Goal: Transaction & Acquisition: Purchase product/service

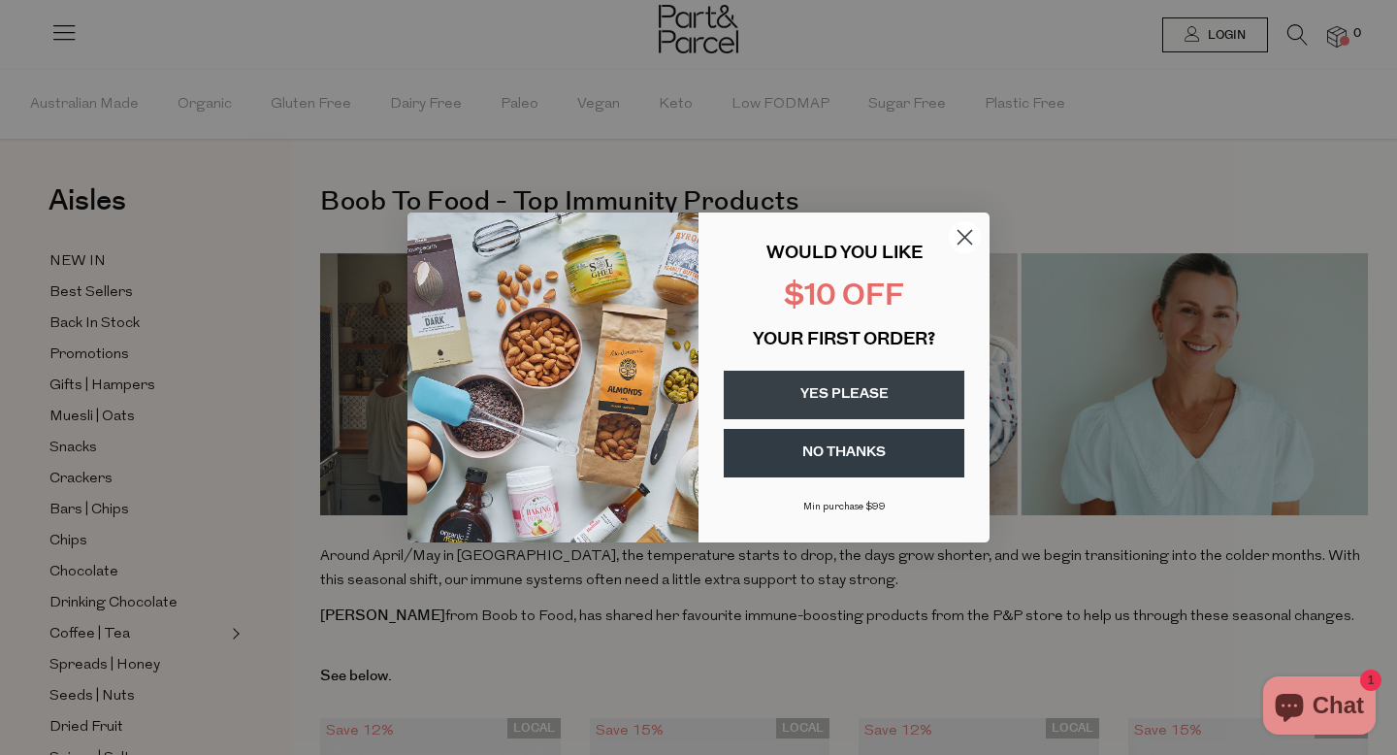
click at [964, 243] on circle "Close dialog" at bounding box center [965, 237] width 32 height 32
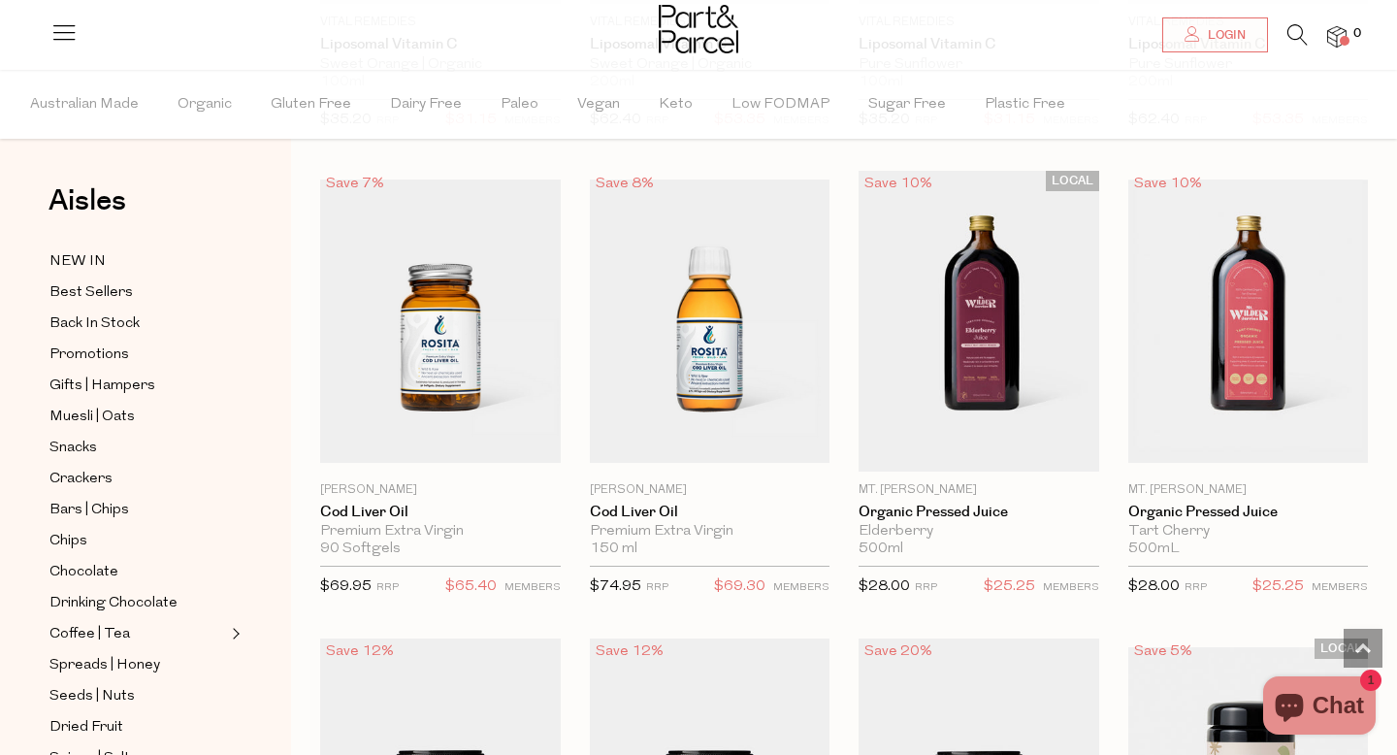
scroll to position [926, 0]
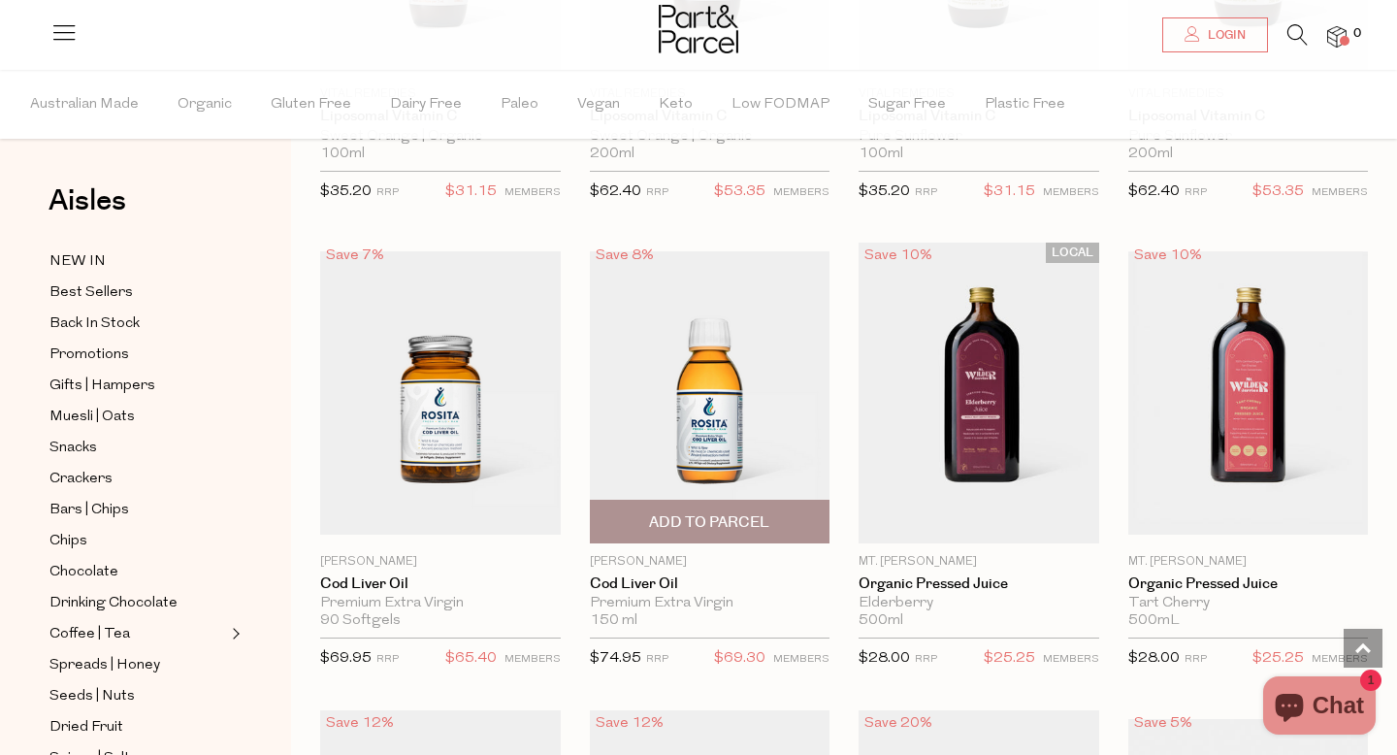
click at [723, 415] on img at bounding box center [710, 392] width 241 height 283
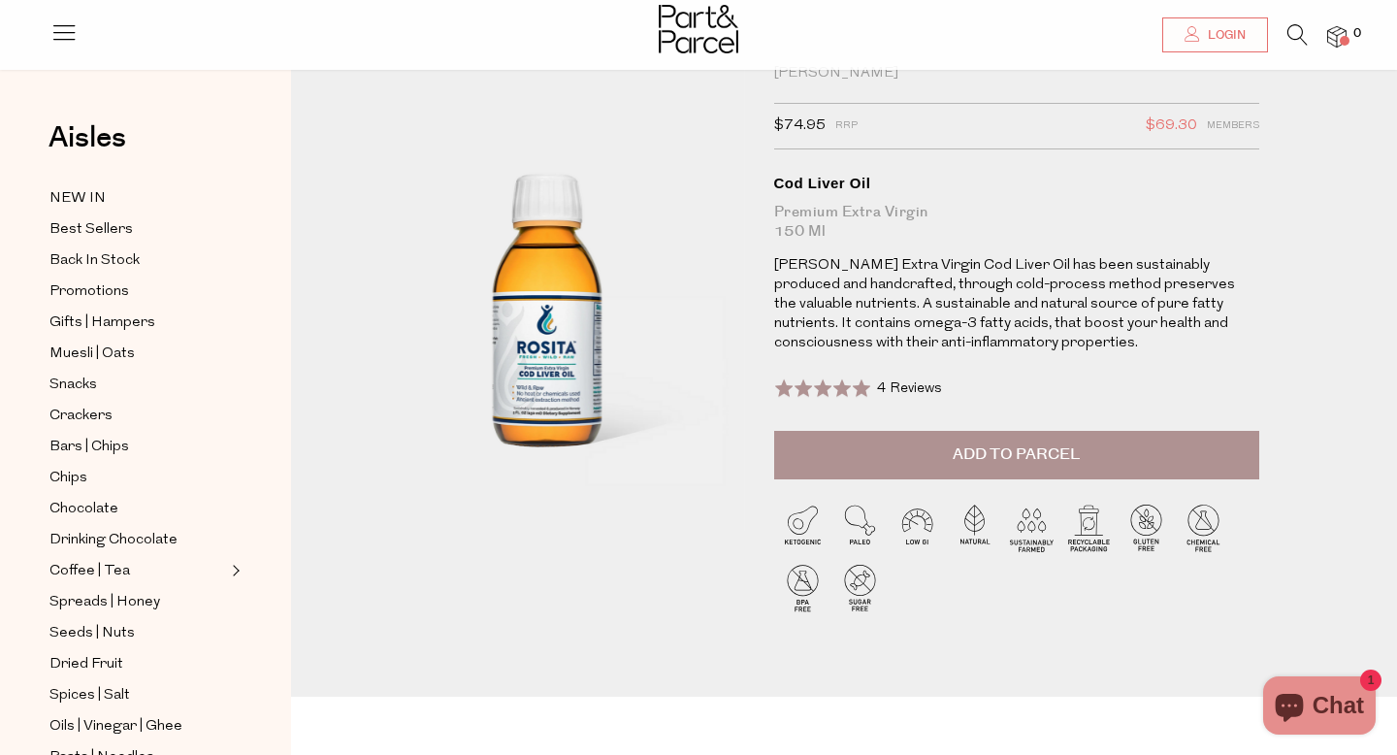
scroll to position [61, 0]
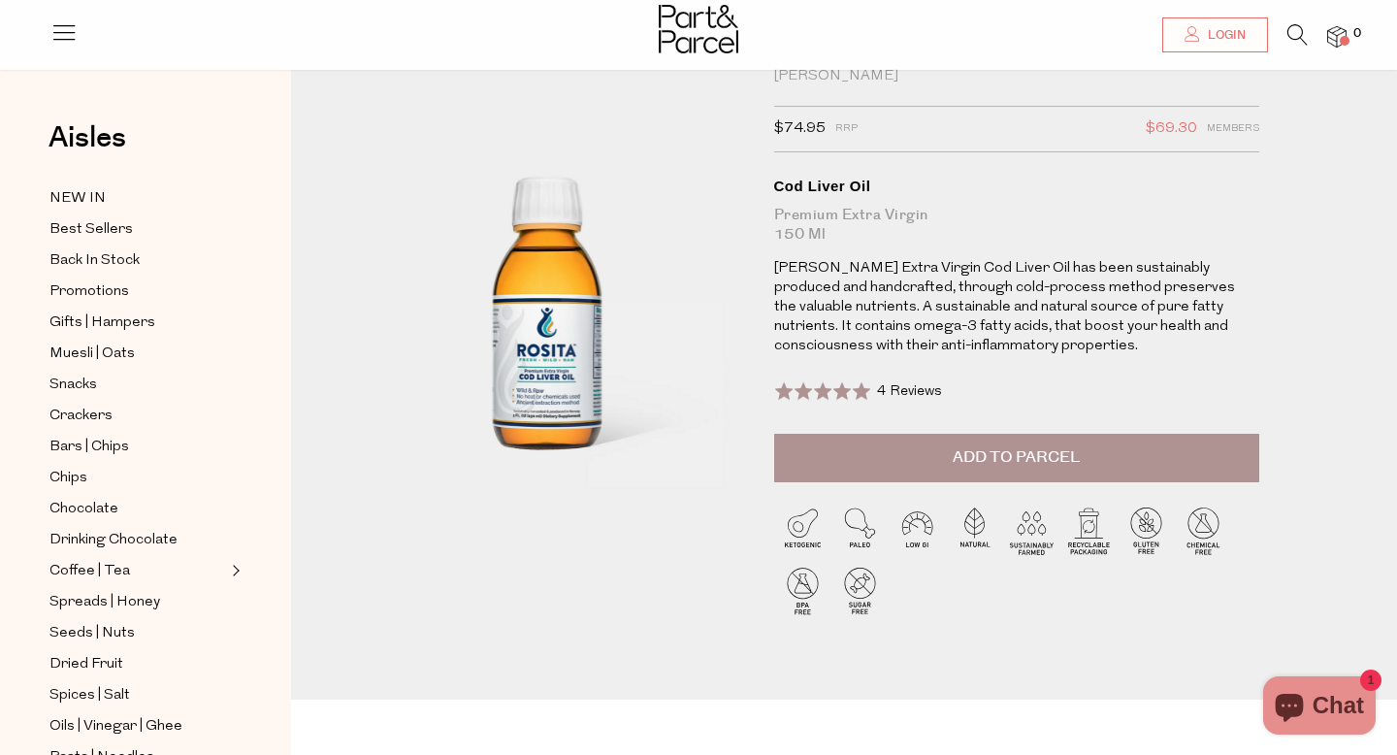
click at [955, 459] on span "Add to Parcel" at bounding box center [1016, 457] width 127 height 22
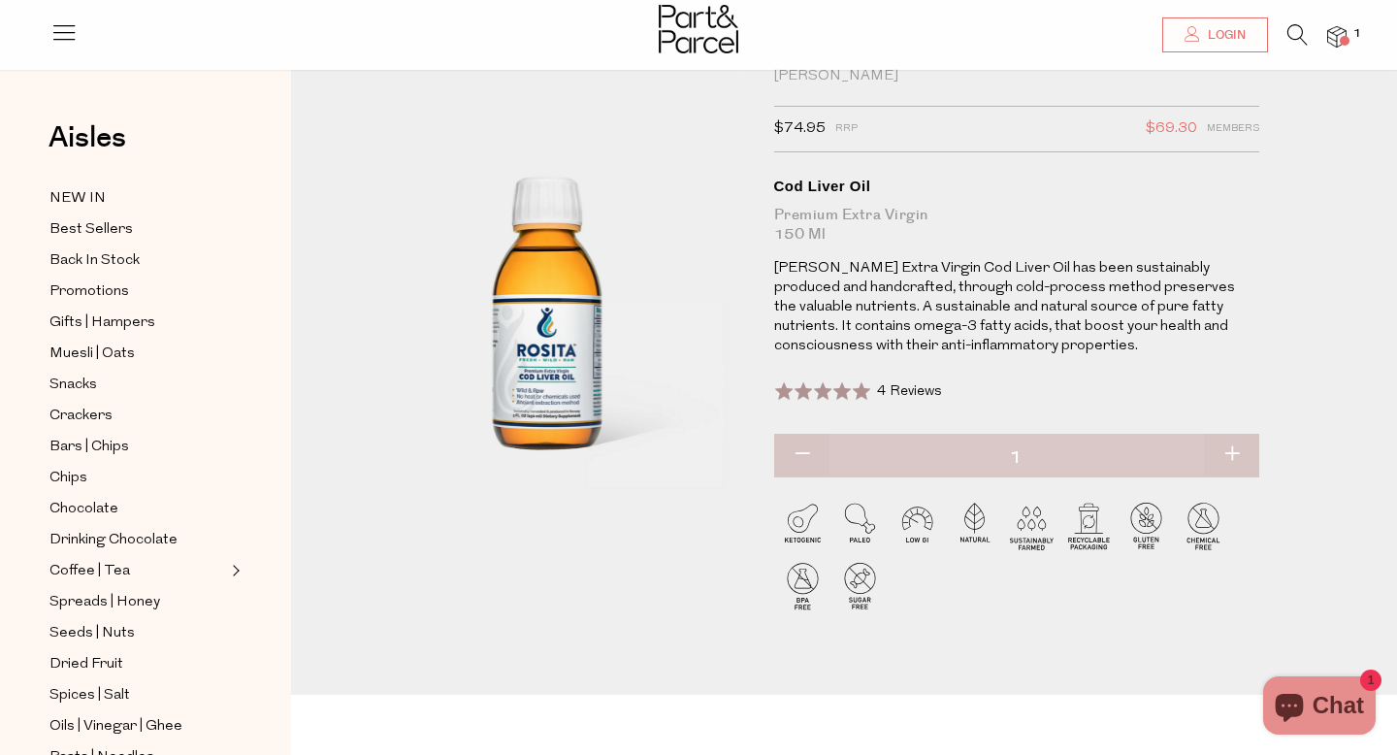
scroll to position [0, 0]
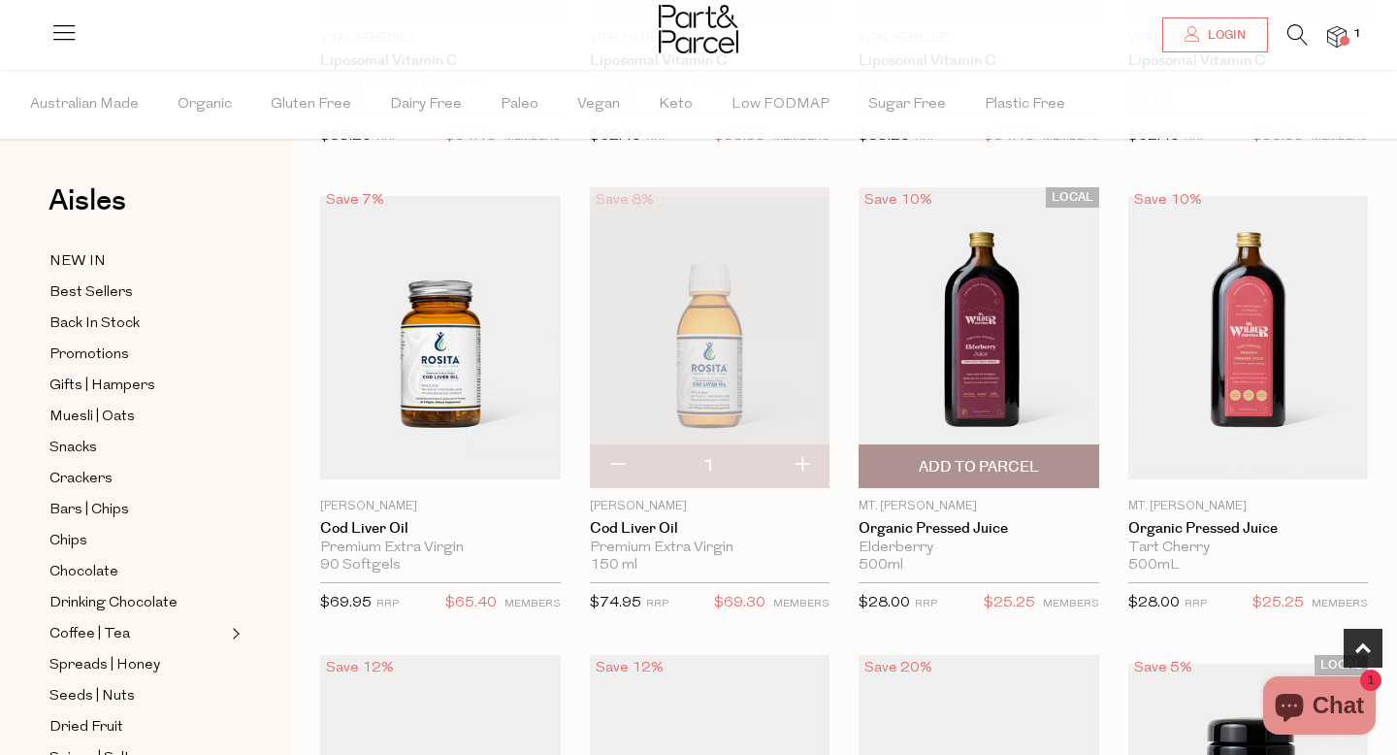
scroll to position [984, 0]
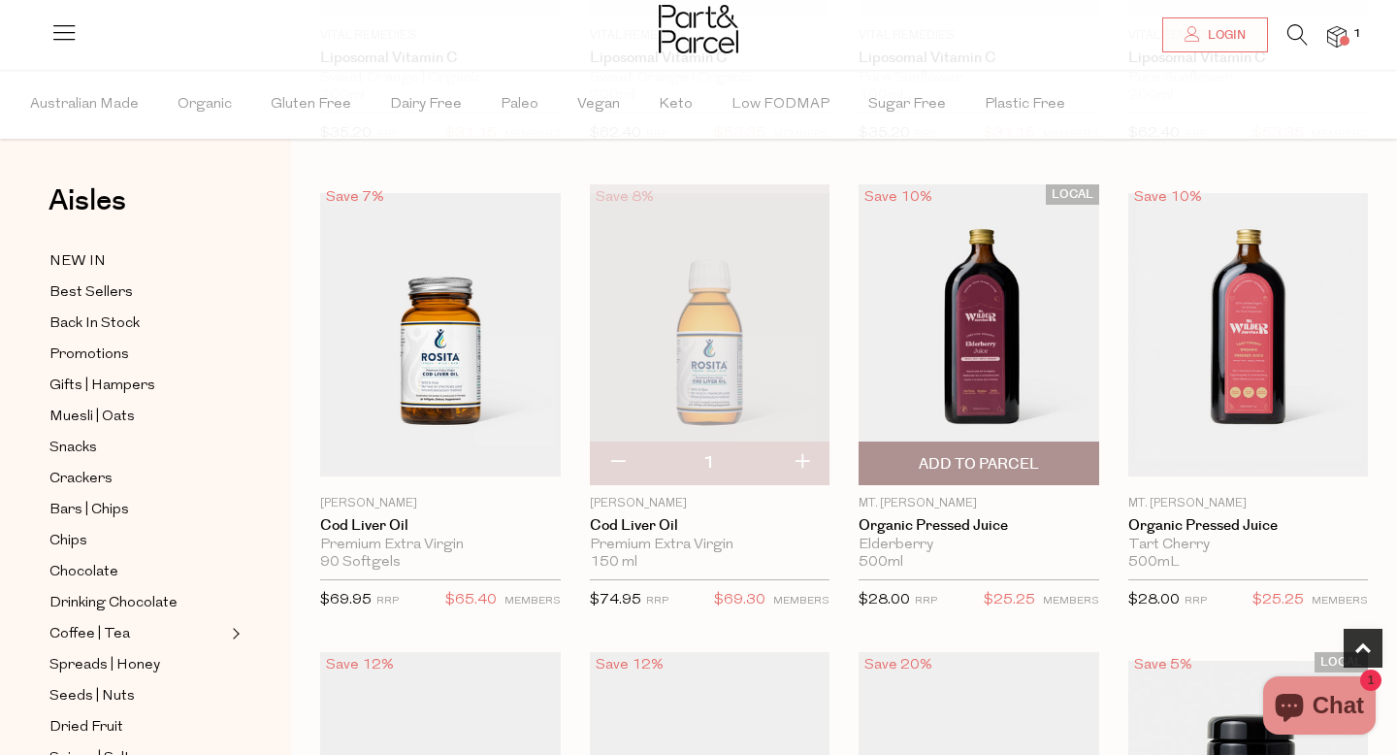
click at [995, 358] on img at bounding box center [979, 334] width 241 height 300
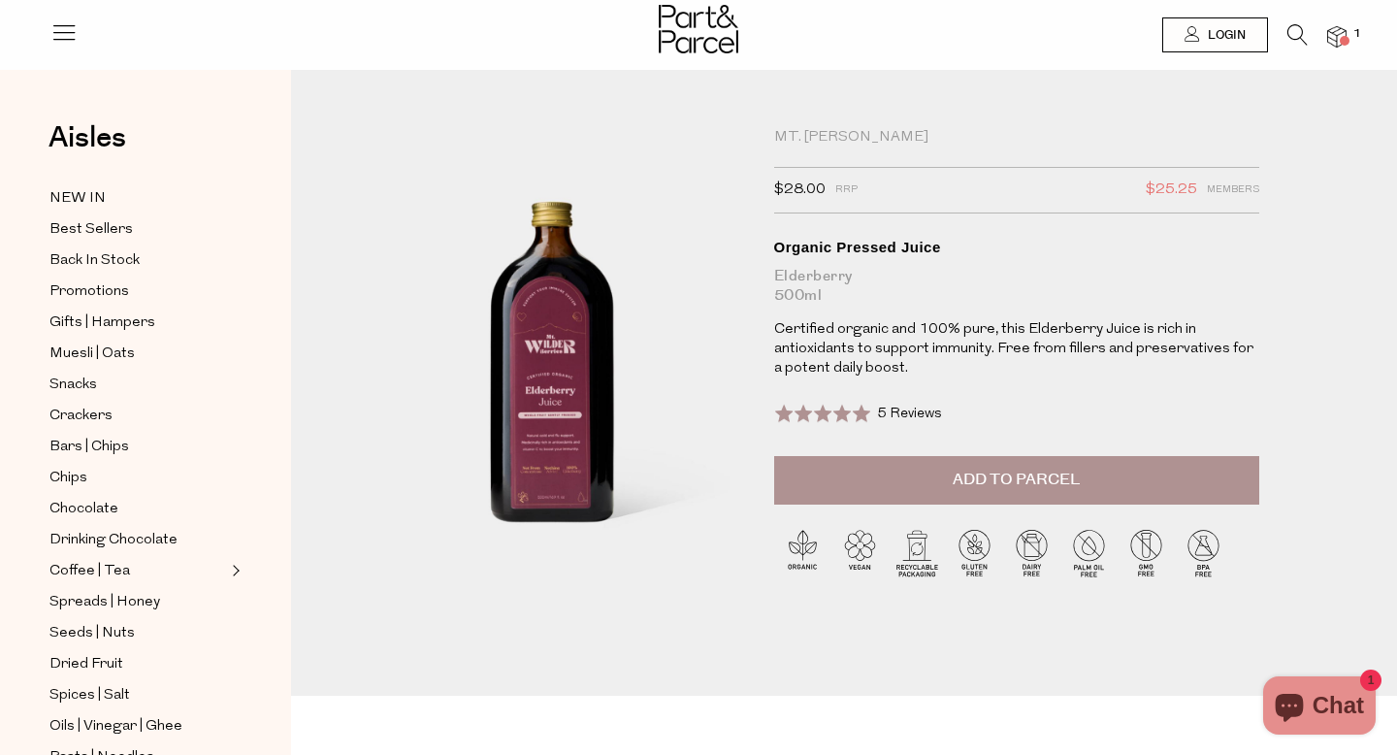
click at [930, 476] on button "Add to Parcel" at bounding box center [1016, 480] width 485 height 49
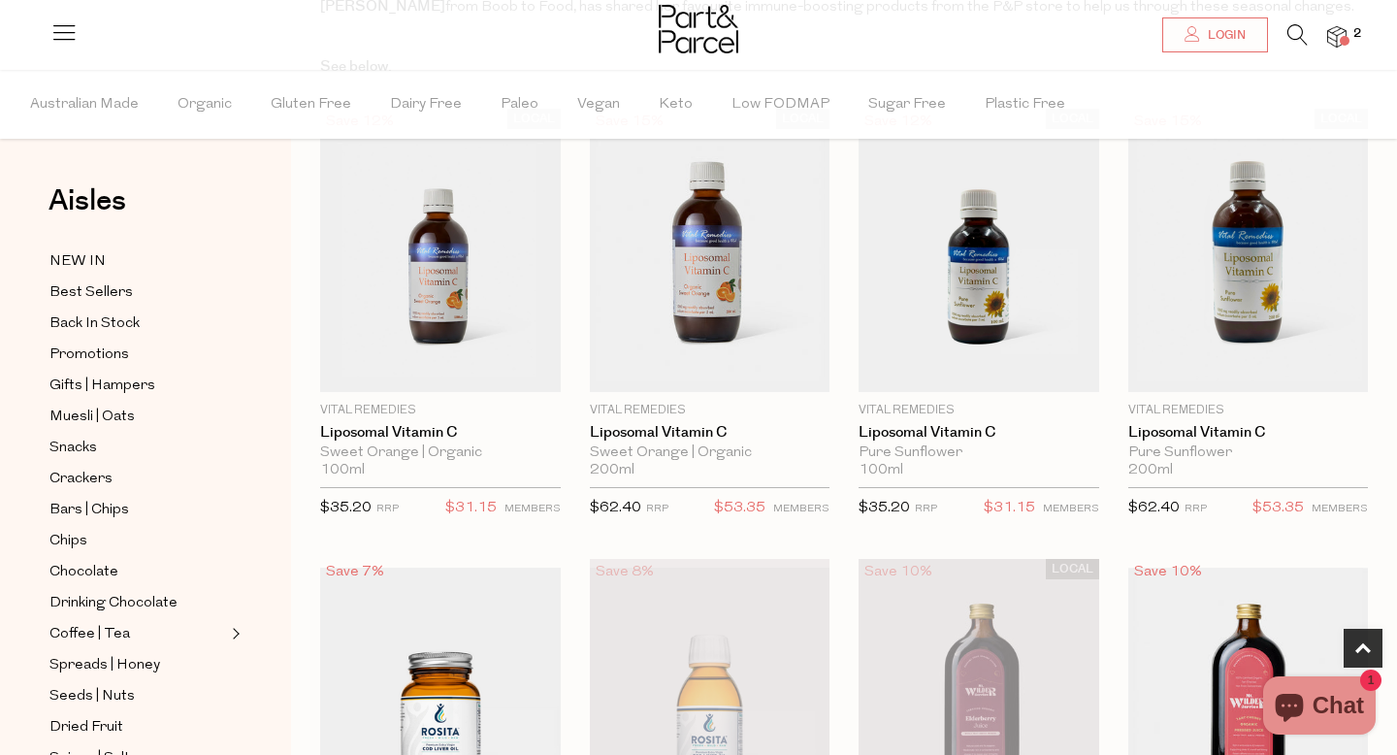
scroll to position [610, 0]
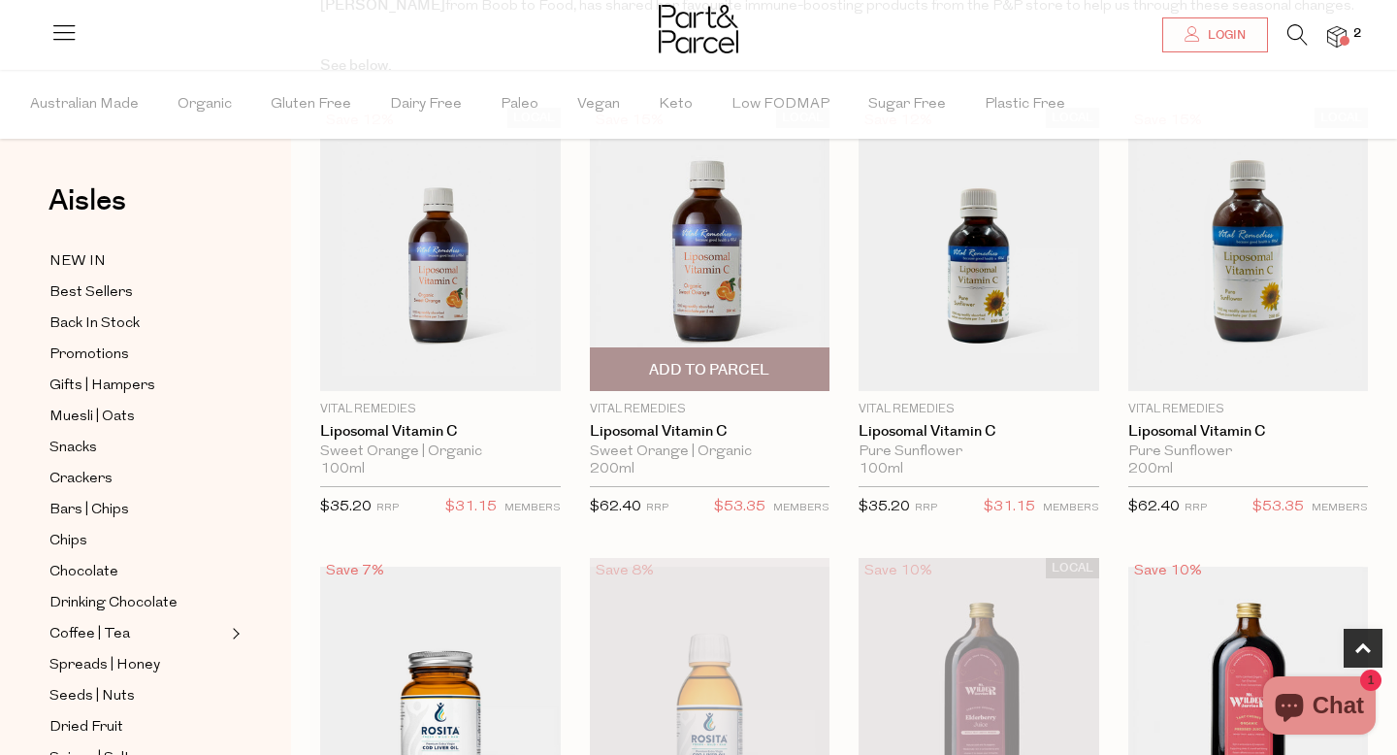
click at [696, 222] on img at bounding box center [710, 249] width 241 height 283
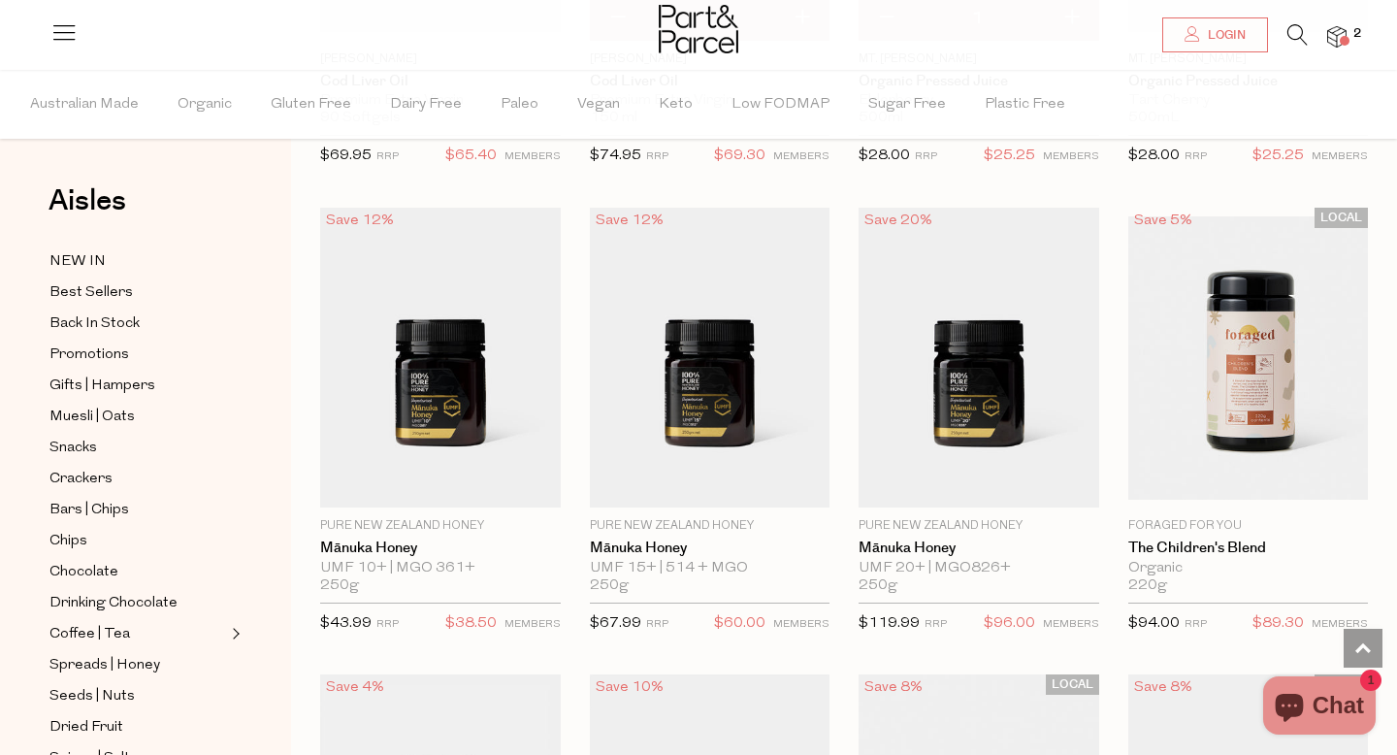
scroll to position [1440, 0]
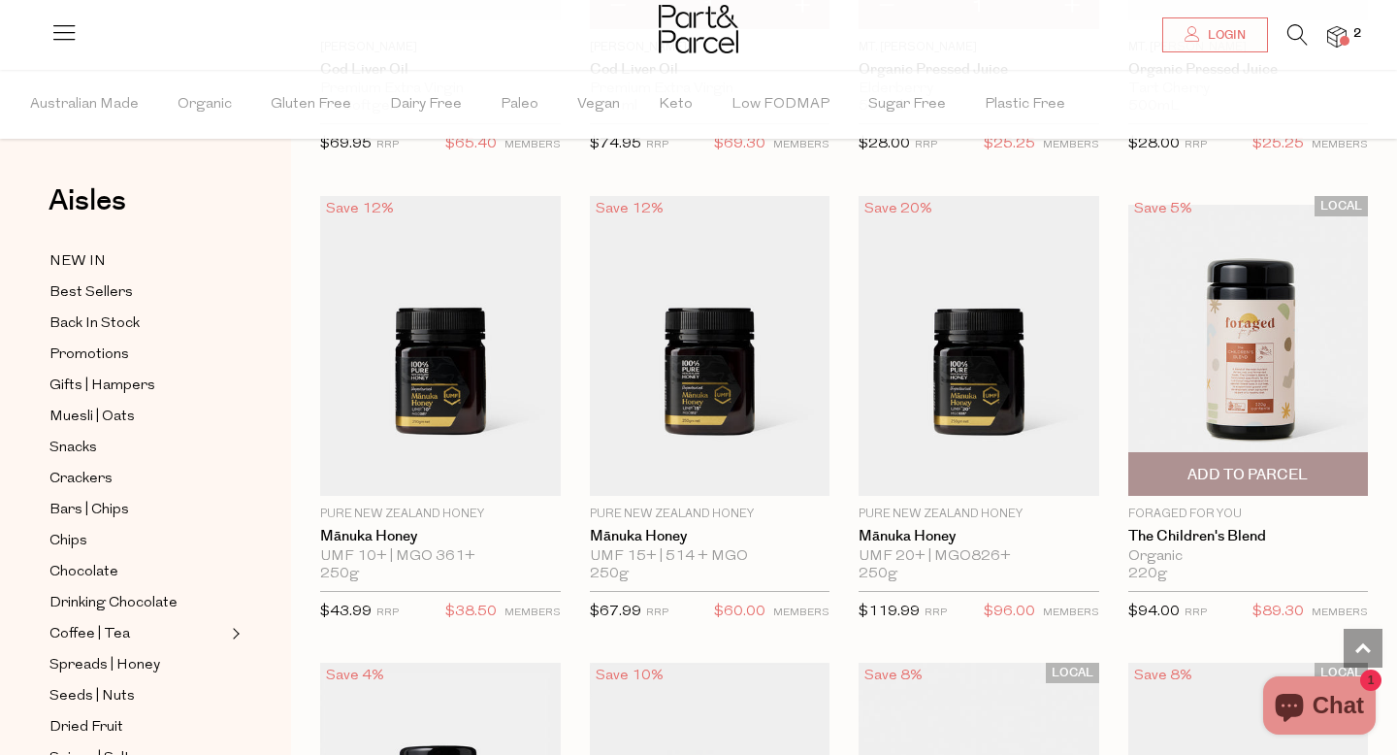
click at [1252, 370] on img at bounding box center [1248, 346] width 241 height 283
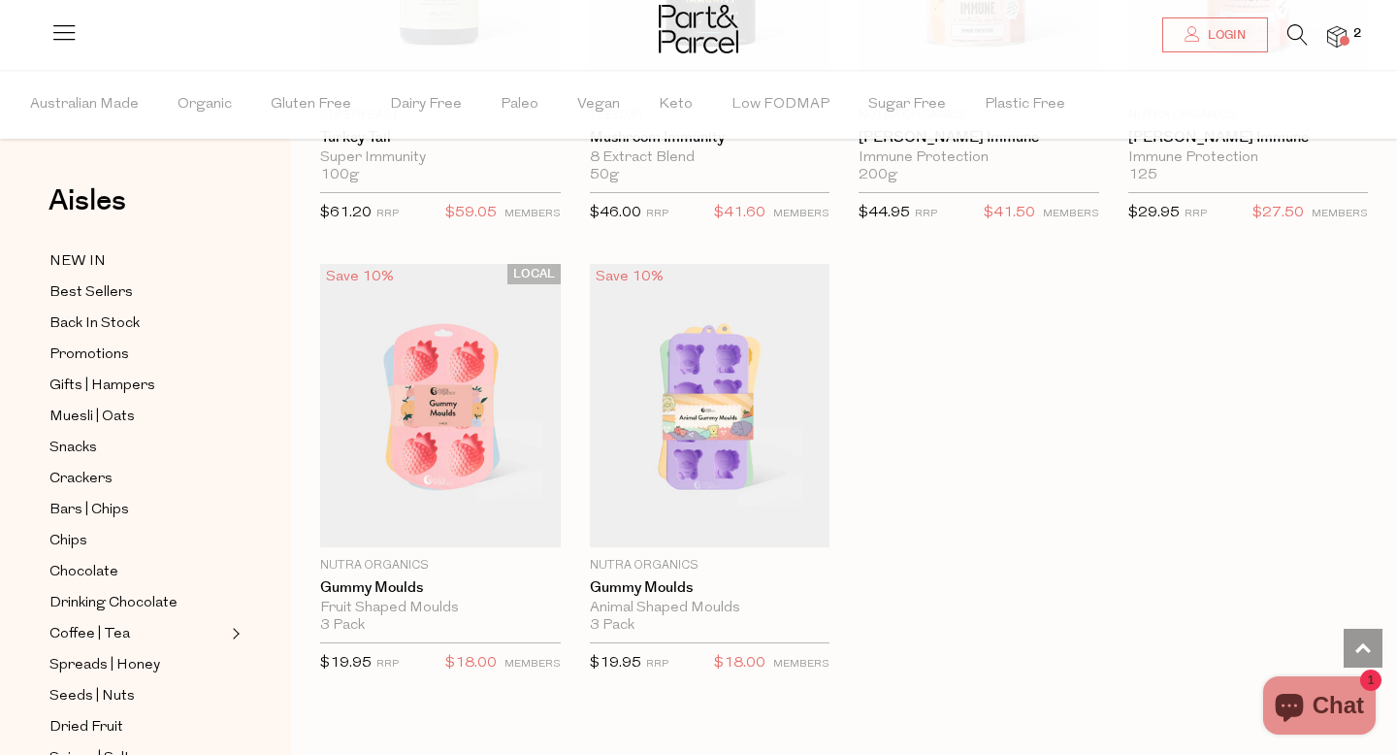
scroll to position [2292, 0]
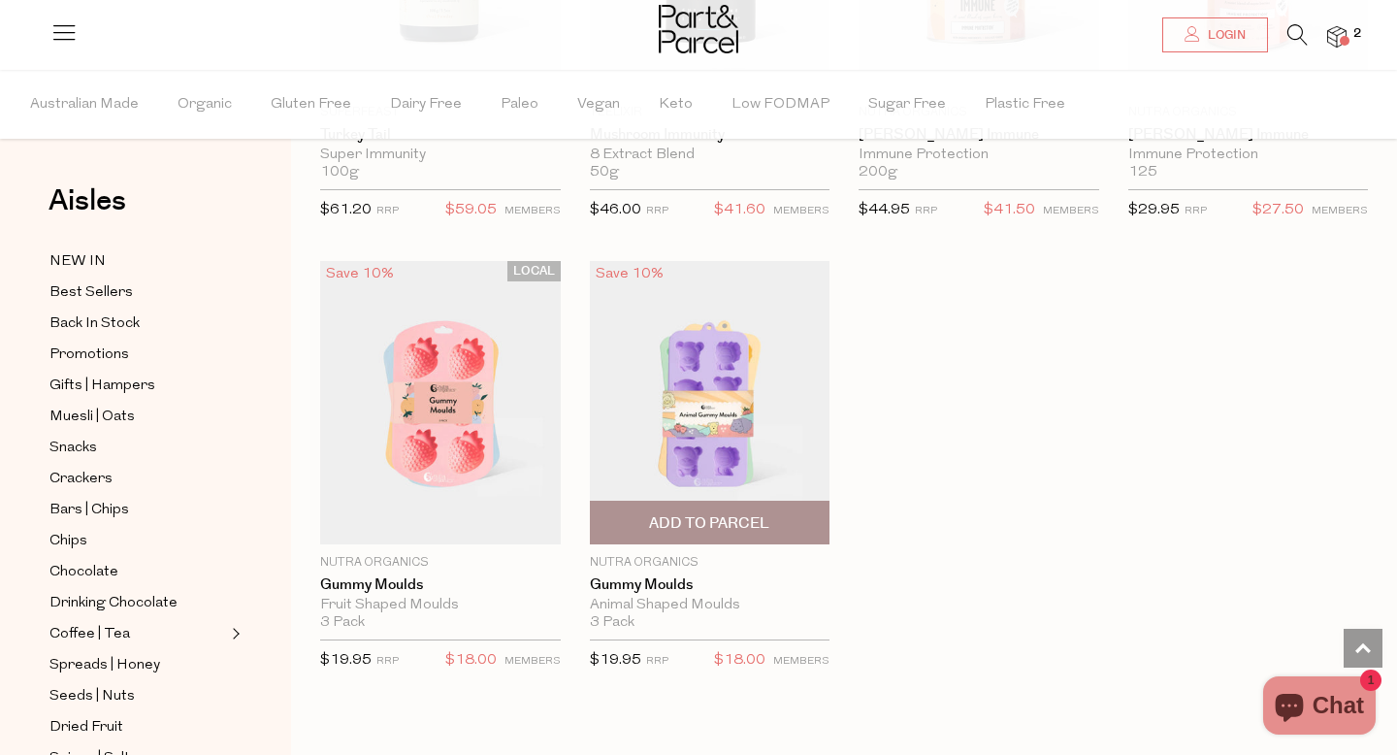
click at [716, 408] on img at bounding box center [710, 402] width 241 height 283
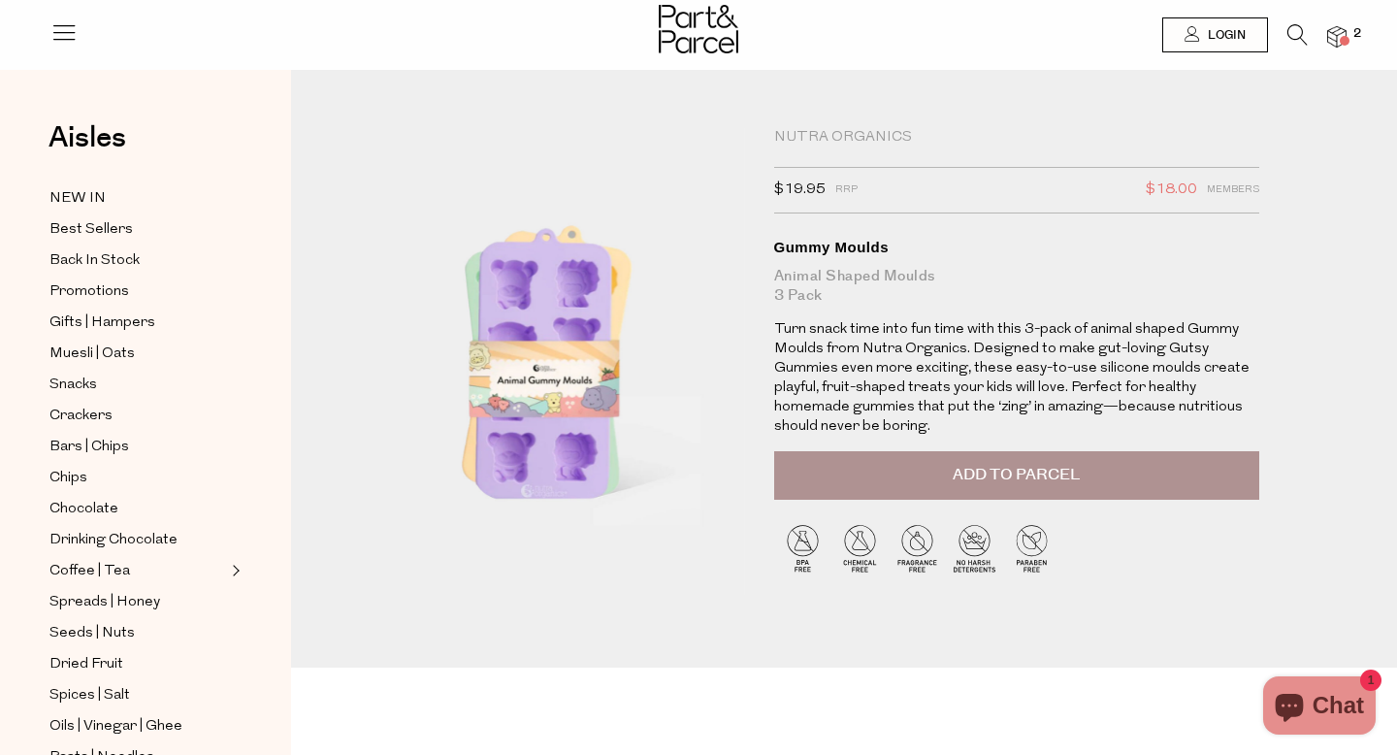
click at [884, 478] on button "Add to Parcel" at bounding box center [1016, 475] width 485 height 49
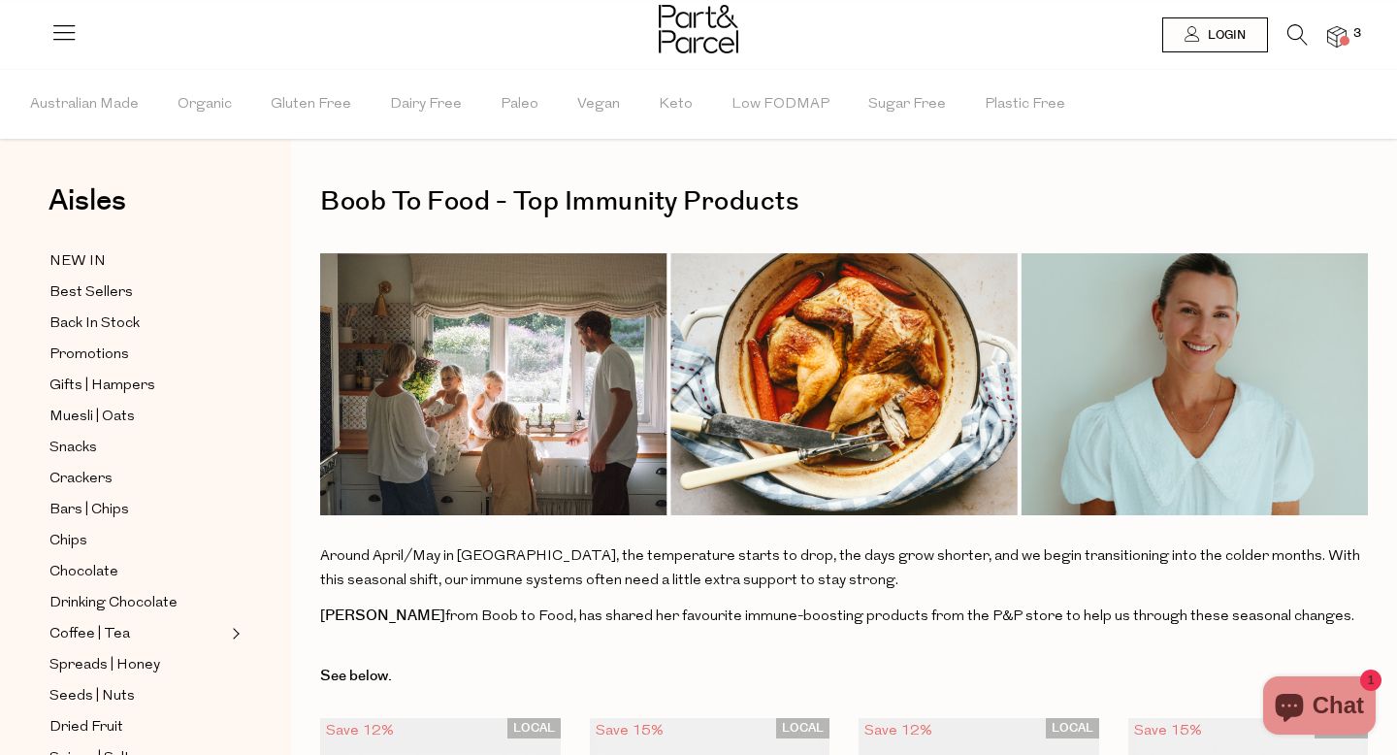
click at [1335, 42] on img at bounding box center [1336, 37] width 19 height 22
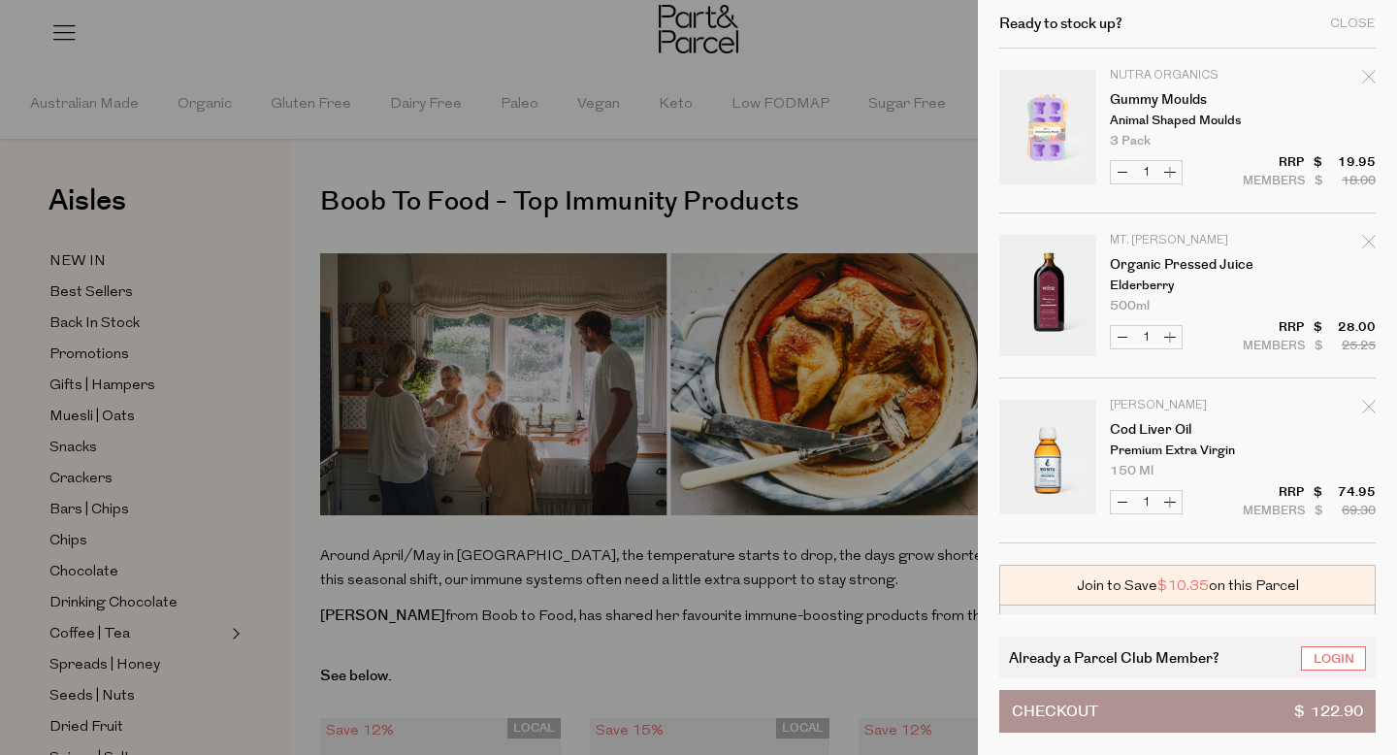
scroll to position [98, 0]
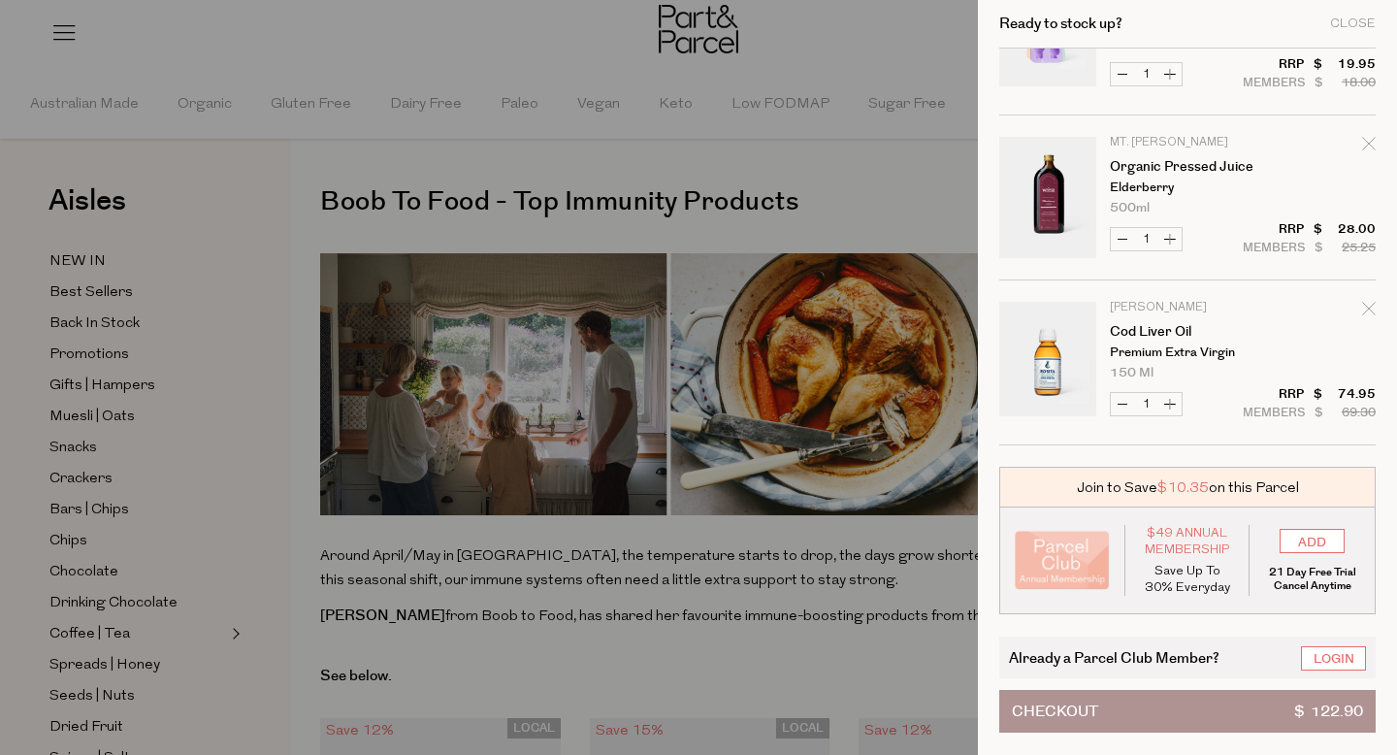
click at [1137, 710] on button "Checkout $ 122.90" at bounding box center [1187, 711] width 376 height 43
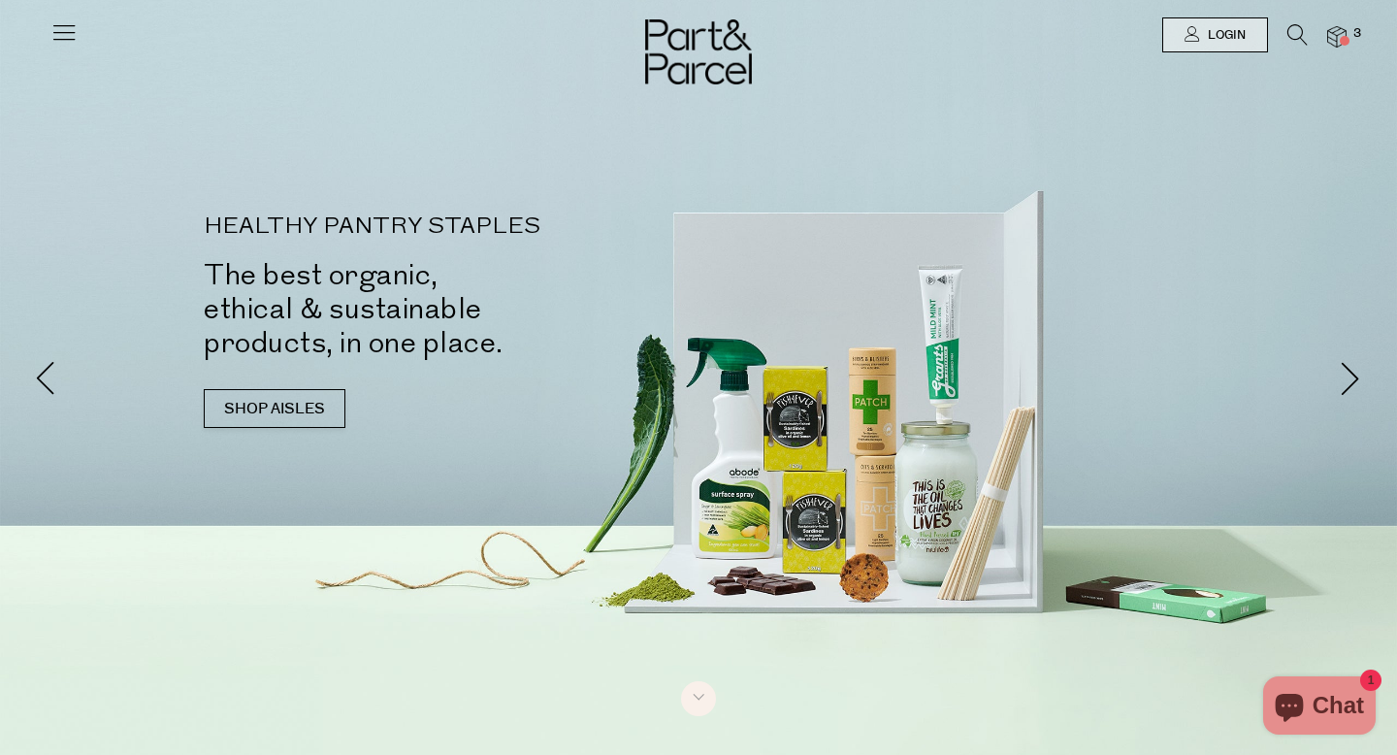
click at [1333, 41] on img at bounding box center [1336, 37] width 19 height 22
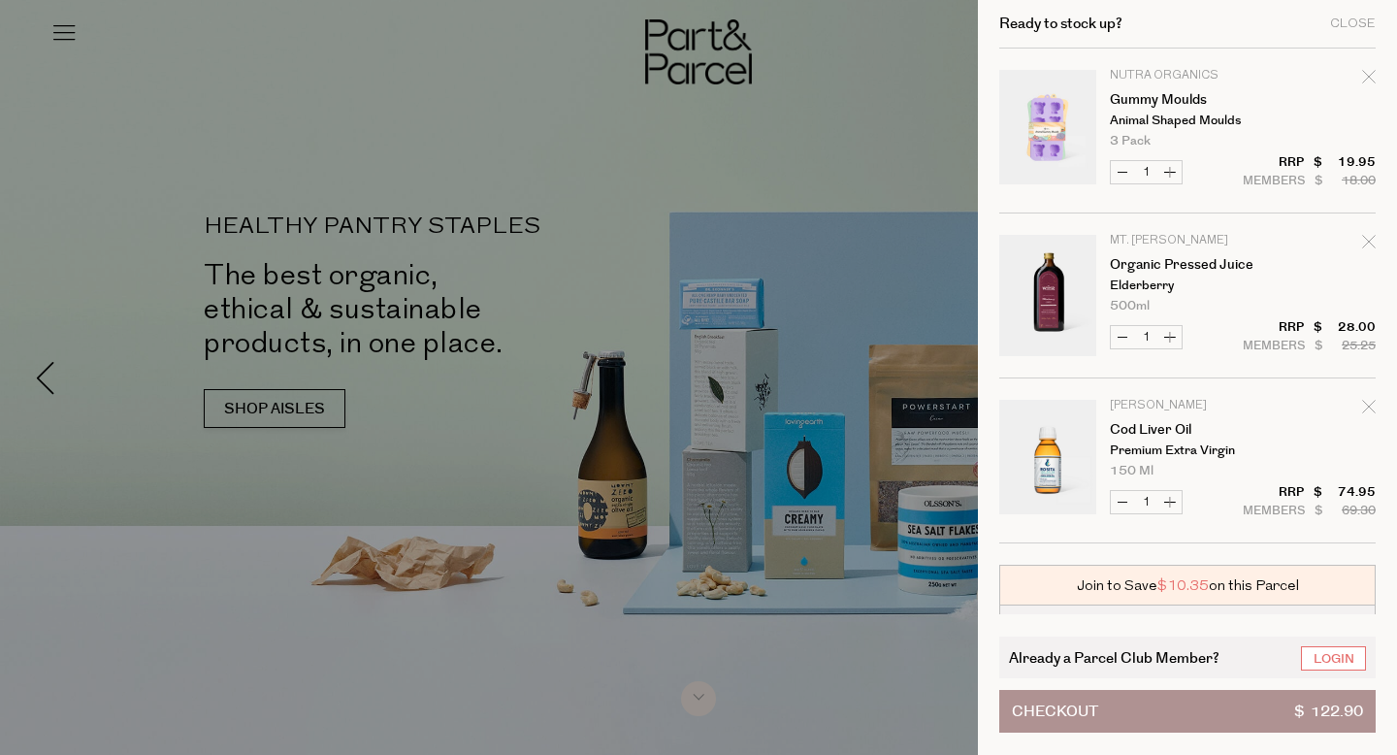
click at [1369, 77] on icon "Remove Gummy Moulds" at bounding box center [1369, 77] width 14 height 14
type input "Add Membership"
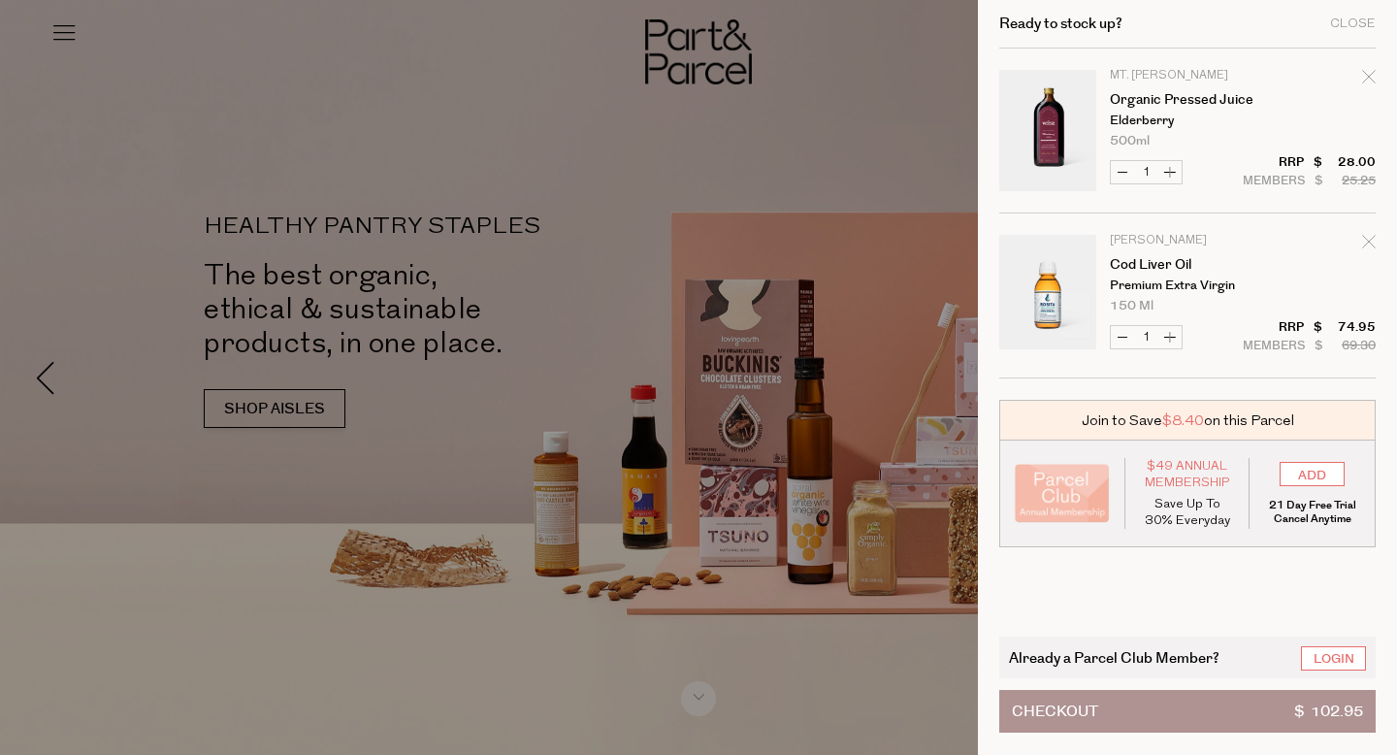
click at [1056, 707] on span "Checkout" at bounding box center [1055, 711] width 86 height 41
